Goal: Task Accomplishment & Management: Complete application form

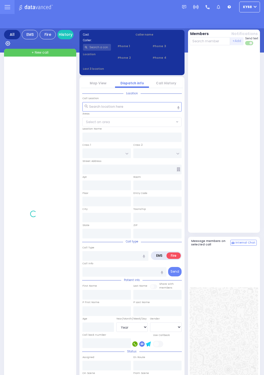
select select "Year"
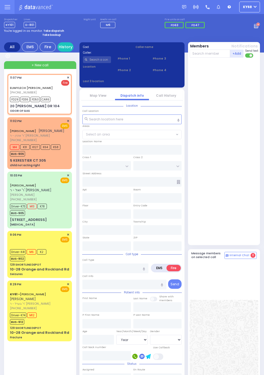
select select
type input "ODOR OF GAS"
radio input "true"
type input "ELIMYLECH [PERSON_NAME]"
type input "[PERSON_NAME]"
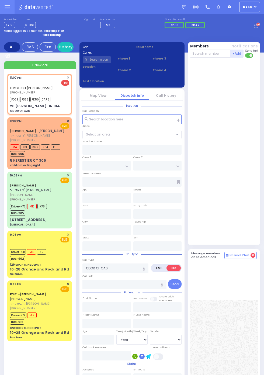
select select
type input "23:07"
type input "23:08"
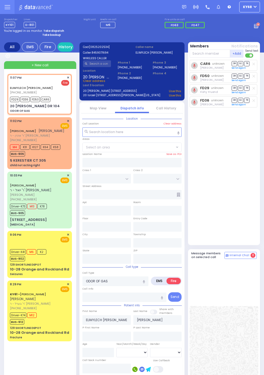
type input "GETZIL BERGER BLVD"
type input "ACRES RD"
type input "20 [PERSON_NAME] DR"
type input "104"
type input "Monroe"
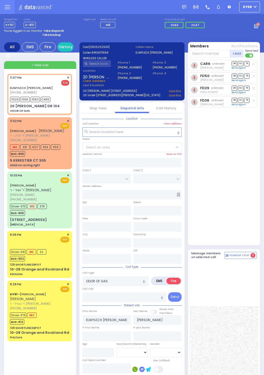
type input "[US_STATE]"
type input "10950"
select select "SECTION 4"
